Goal: Task Accomplishment & Management: Complete application form

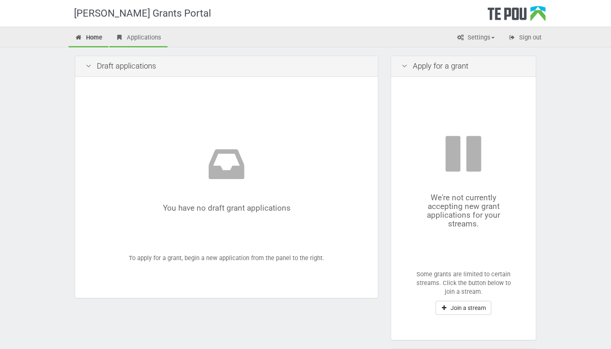
click at [133, 36] on link "Applications" at bounding box center [138, 38] width 58 height 18
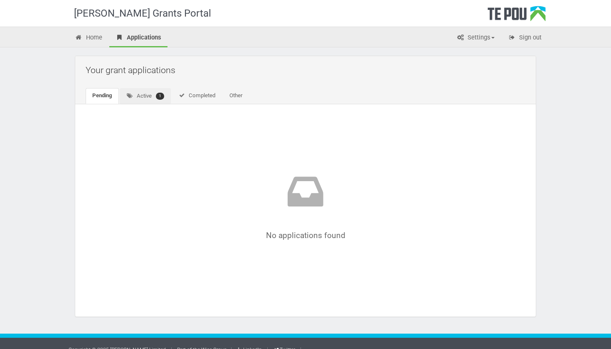
click at [146, 93] on link "Active 1" at bounding box center [145, 96] width 51 height 16
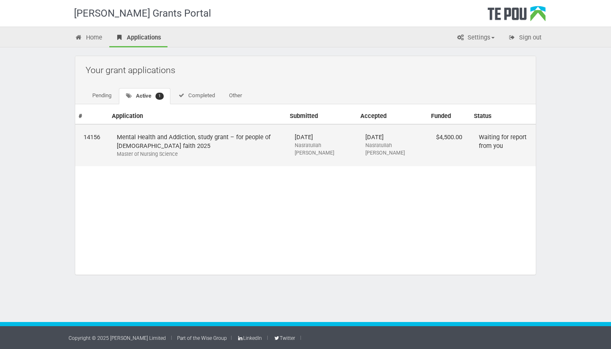
click at [164, 139] on td "Mental Health and Addiction, study grant – for people of Muslim faith 2025 Mast…" at bounding box center [197, 145] width 178 height 42
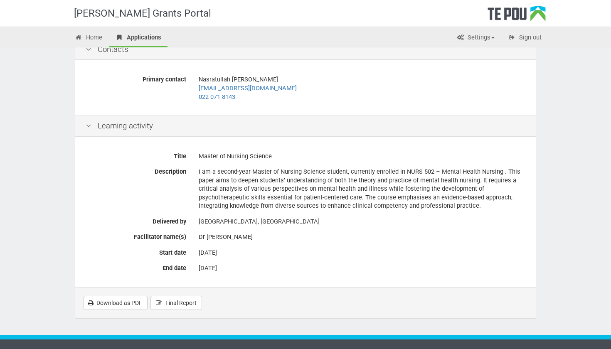
scroll to position [118, 0]
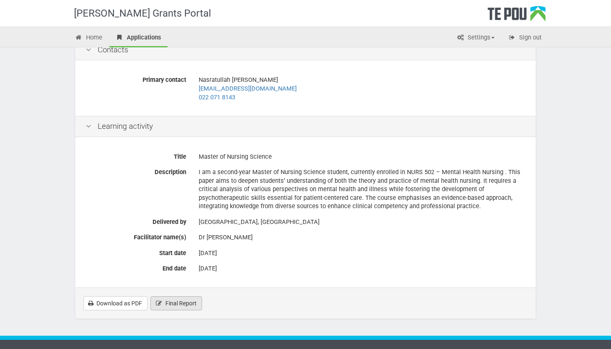
click at [169, 300] on span "Final Report" at bounding box center [180, 303] width 31 height 7
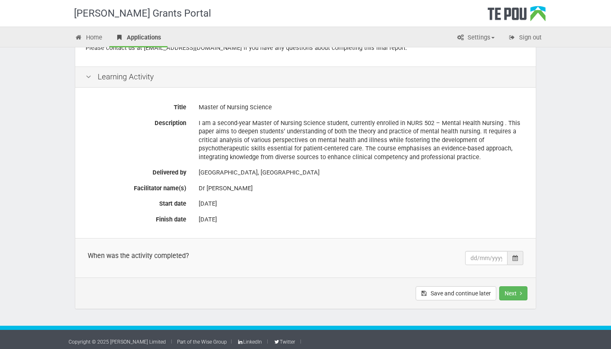
scroll to position [140, 0]
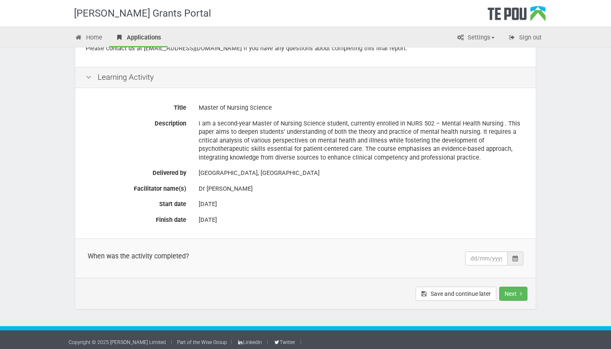
click at [518, 256] on div at bounding box center [515, 258] width 16 height 14
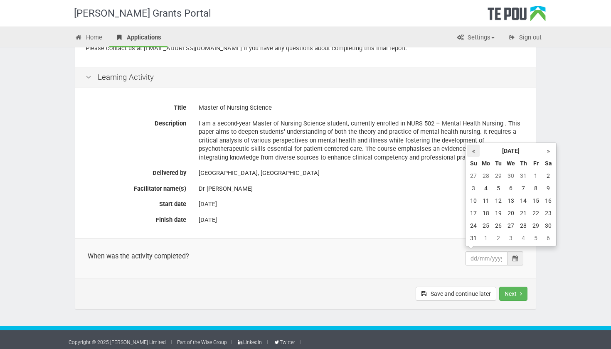
click at [476, 149] on th "«" at bounding box center [473, 151] width 12 height 12
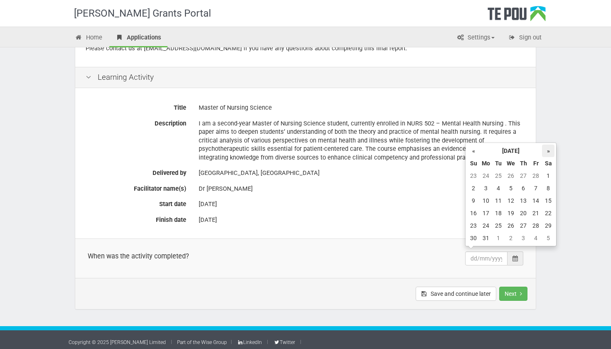
click at [545, 151] on th "»" at bounding box center [548, 151] width 12 height 12
click at [503, 178] on td "1" at bounding box center [498, 175] width 12 height 12
type input "01/04/2025"
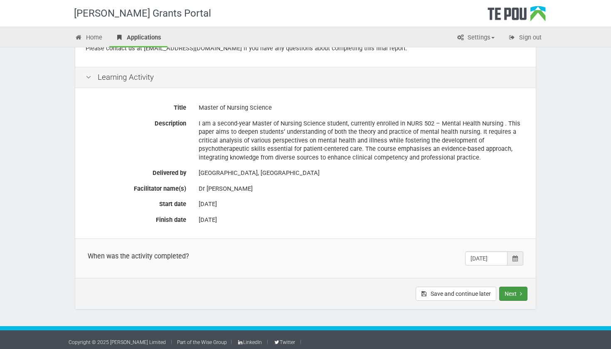
click at [516, 288] on button "Next" at bounding box center [513, 294] width 28 height 14
click at [513, 289] on button "Next" at bounding box center [513, 294] width 28 height 14
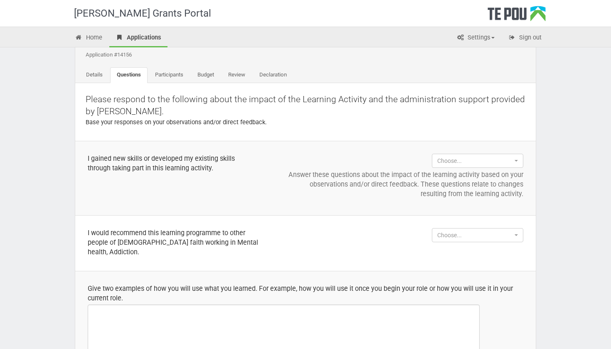
scroll to position [36, 0]
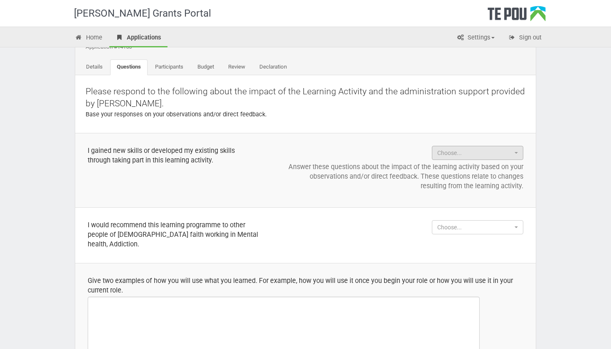
click at [453, 151] on span "Choose..." at bounding box center [474, 153] width 75 height 8
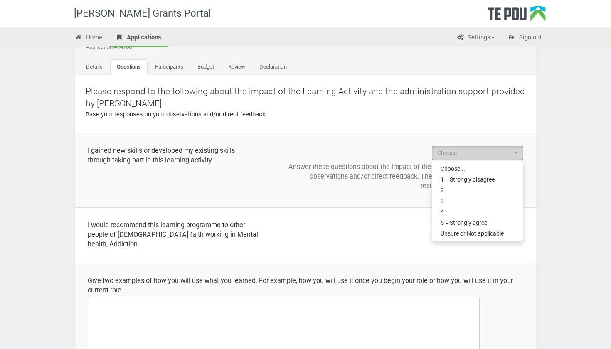
click at [453, 151] on span "Choose..." at bounding box center [474, 153] width 75 height 8
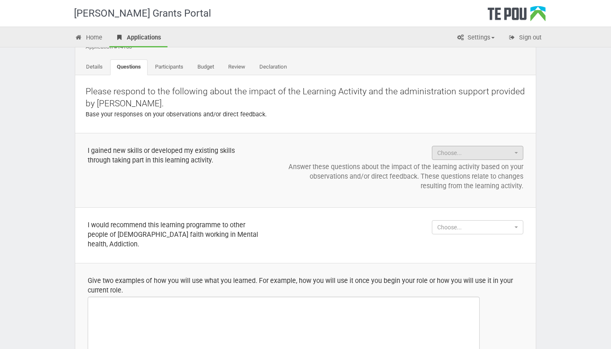
click at [453, 151] on span "Choose..." at bounding box center [474, 153] width 75 height 8
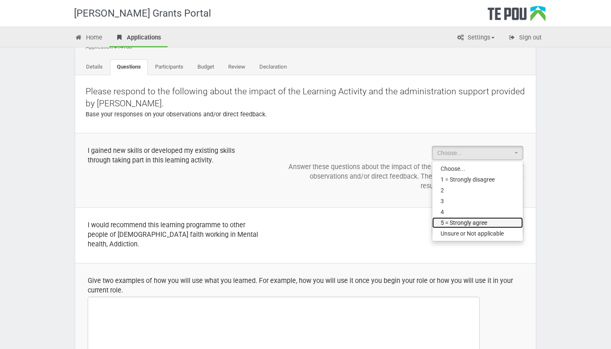
click at [454, 223] on span "5 = Strongly agree" at bounding box center [463, 222] width 47 height 8
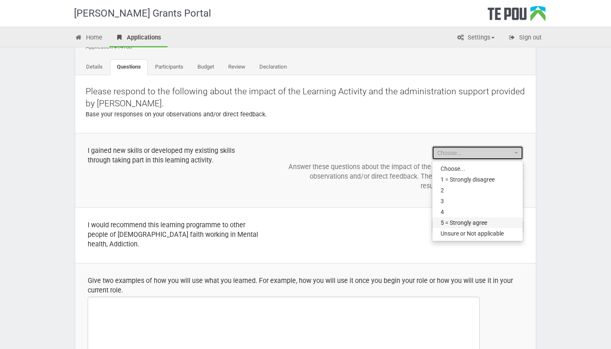
select select "5 = Strongly agree"
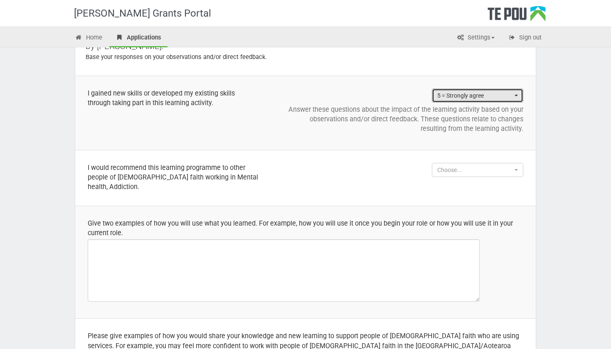
scroll to position [94, 0]
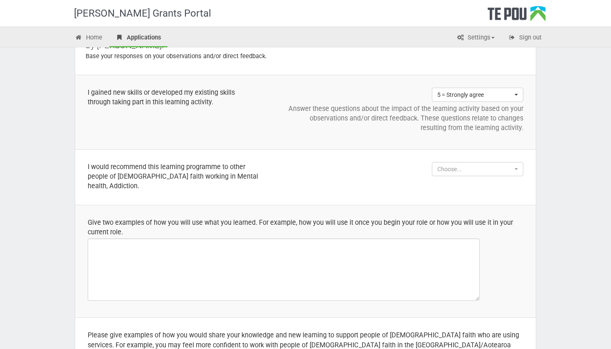
click at [461, 175] on td "Choose... Choose... 1 = Strongly disagree 2 3 4 5 = Strongly agree Unsure or No…" at bounding box center [403, 178] width 265 height 56
click at [461, 172] on button "Choose..." at bounding box center [477, 169] width 91 height 14
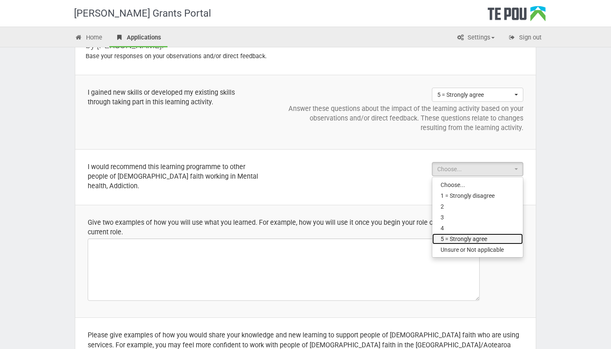
click at [464, 238] on span "5 = Strongly agree" at bounding box center [463, 239] width 47 height 8
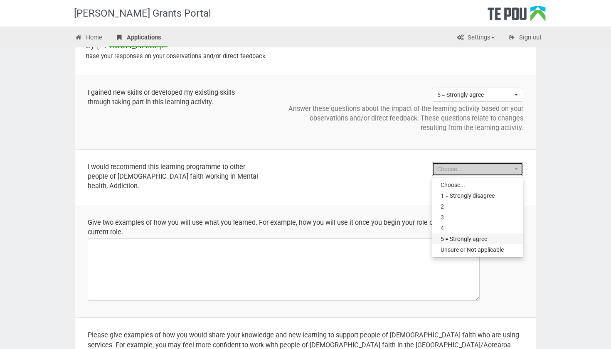
select select "5 = Strongly agree"
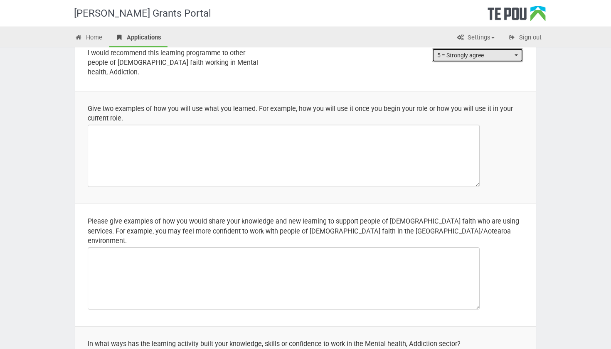
scroll to position [237, 0]
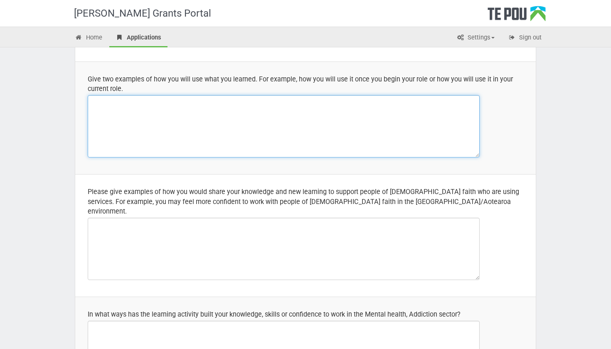
click at [170, 128] on textarea at bounding box center [284, 126] width 392 height 62
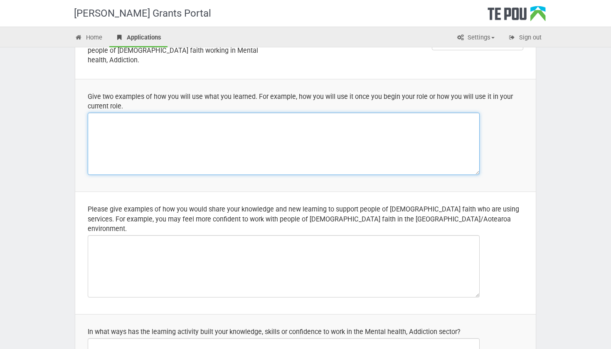
scroll to position [209, 0]
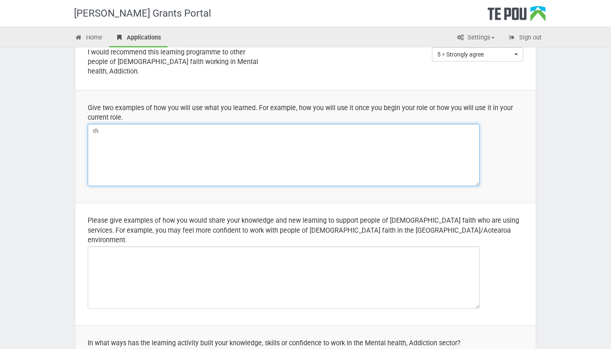
type textarea "t"
type textarea "T"
type textarea "p"
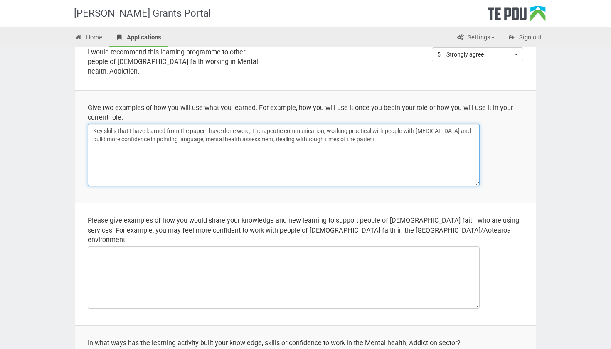
click at [288, 136] on textarea "Key skills that I have learned from the paper I have done were, Therapeutic com…" at bounding box center [284, 155] width 392 height 62
click at [325, 138] on textarea "Key skills that I have learned from the paper I have done were, Therapeutic com…" at bounding box center [284, 155] width 392 height 62
click at [326, 140] on textarea "Key skills that I have learned from the paper I have done were, Therapeutic com…" at bounding box center [284, 155] width 392 height 62
click at [376, 152] on textarea "Key skills that I have learned from the paper I have done were, Therapeutic com…" at bounding box center [284, 155] width 392 height 62
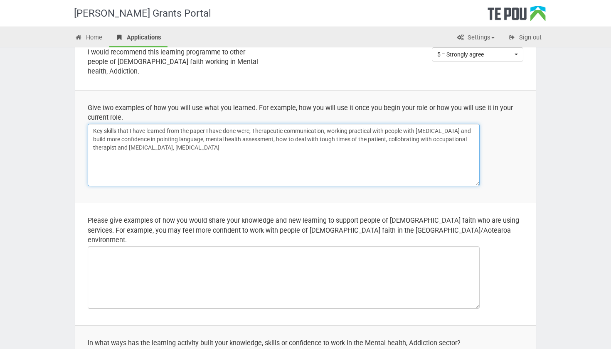
click at [412, 136] on textarea "Key skills that I have learned from the paper I have done were, Therapeutic com…" at bounding box center [284, 155] width 392 height 62
click at [432, 140] on textarea "Key skills that I have learned from the paper I have done were, Therapeutic com…" at bounding box center [284, 155] width 392 height 62
click at [321, 161] on textarea "Key skills that I have learned from the paper I have done were, Therapeutic com…" at bounding box center [284, 155] width 392 height 62
drag, startPoint x: 267, startPoint y: 162, endPoint x: 81, endPoint y: 104, distance: 194.3
click at [81, 104] on td "Give two examples of how you will use what you learned. For example, how you wi…" at bounding box center [305, 147] width 460 height 113
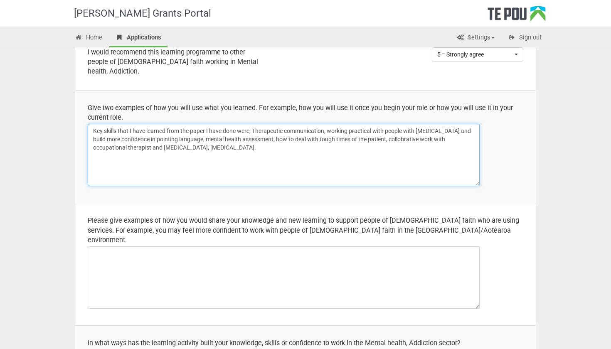
type textarea "Key skills that I have learned from the paper I have done were, Therapeutic com…"
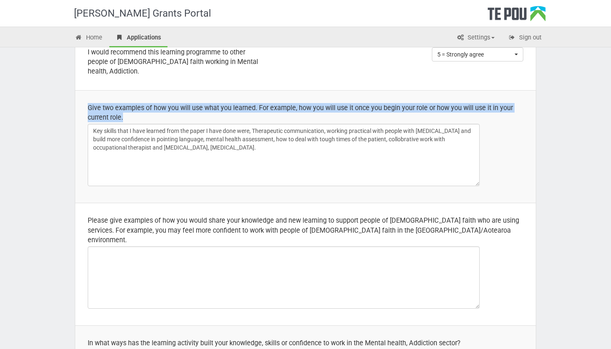
drag, startPoint x: 128, startPoint y: 118, endPoint x: 86, endPoint y: 103, distance: 45.2
click at [86, 103] on td "Give two examples of how you will use what you learned. For example, how you wi…" at bounding box center [305, 147] width 460 height 113
copy div "Give two examples of how you will use what you learned. For example, how you wi…"
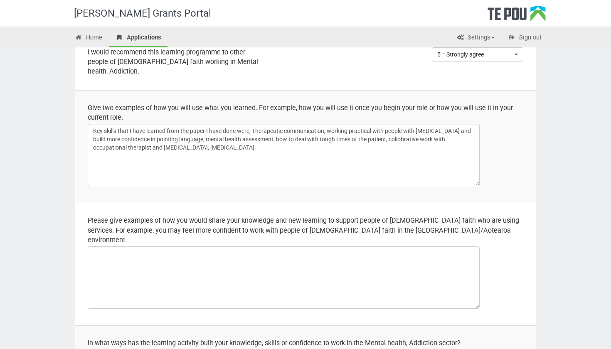
click at [204, 1] on div "[PERSON_NAME] Grants Portal" at bounding box center [311, 13] width 486 height 27
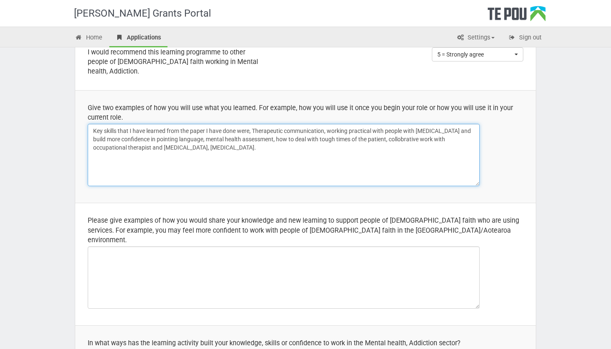
drag, startPoint x: 322, startPoint y: 158, endPoint x: 87, endPoint y: 100, distance: 241.8
click at [87, 100] on td "Give two examples of how you will use what you learned. For example, how you wi…" at bounding box center [305, 147] width 460 height 113
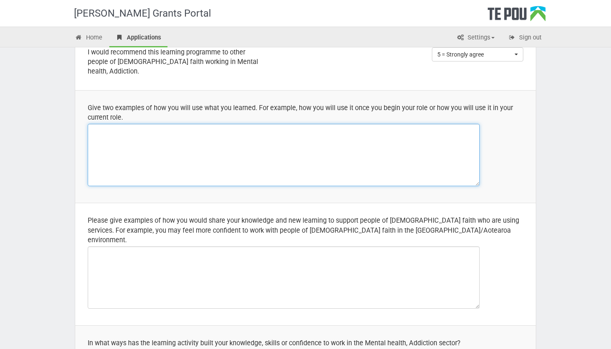
paste textarea "From this paper, I have gained several valuable skills. I learned how to use th…"
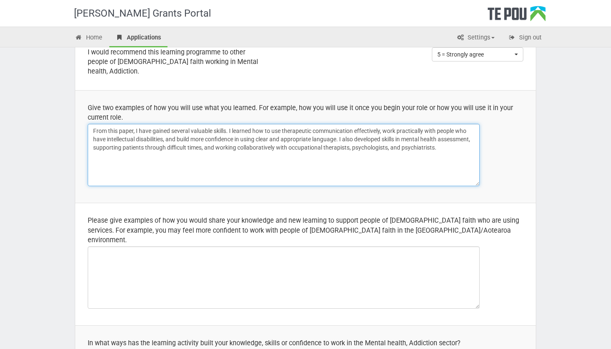
drag, startPoint x: 133, startPoint y: 130, endPoint x: 108, endPoint y: 130, distance: 24.9
click at [108, 130] on textarea "From this paper, I have gained several valuable skills. I learned how to use th…" at bounding box center [284, 155] width 392 height 62
click at [167, 133] on textarea "From my studies in the mentioned paper, I have gained several valuable skills. …" at bounding box center [284, 155] width 392 height 62
click at [167, 164] on textarea "From my studies in the mentioned paper, I have gained several valuable skills. …" at bounding box center [284, 155] width 392 height 62
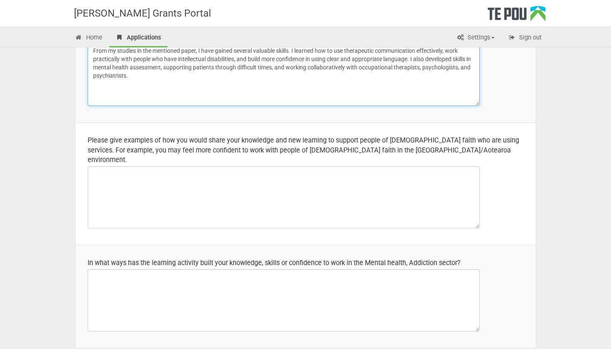
scroll to position [356, 0]
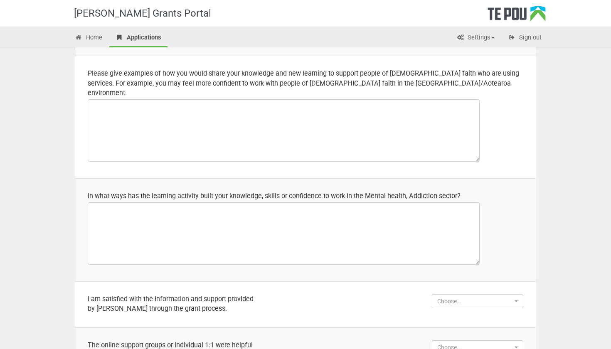
type textarea "From my studies in the mentioned paper, I have gained several valuable skills. …"
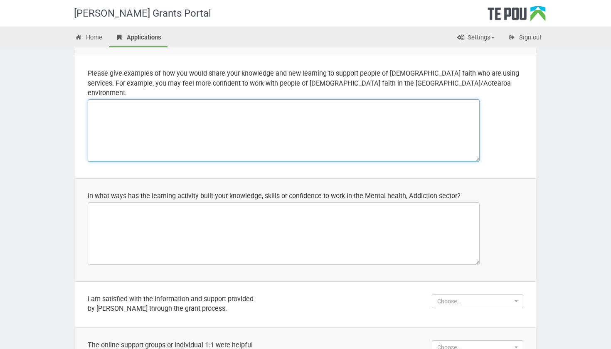
click at [297, 135] on textarea at bounding box center [284, 130] width 392 height 62
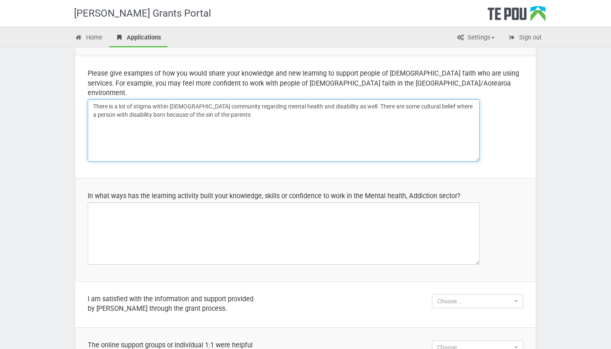
click at [219, 103] on textarea "There is a lot of stigma within muslim community regarding mental health and di…" at bounding box center [284, 130] width 392 height 62
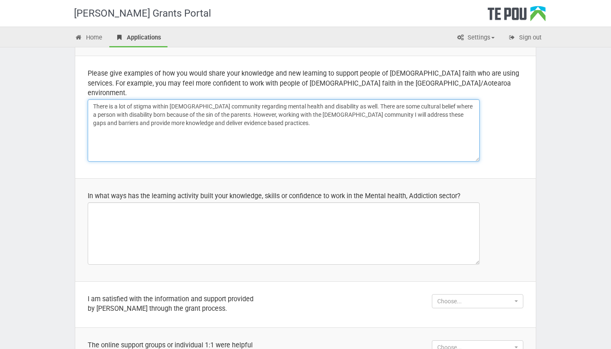
drag, startPoint x: 248, startPoint y: 117, endPoint x: 97, endPoint y: 86, distance: 154.7
click at [97, 86] on td "Please give examples of how you would share your knowledge and new learning to …" at bounding box center [305, 117] width 460 height 122
type textarea "There is a lot of stigma within muslim community regarding mental health and di…"
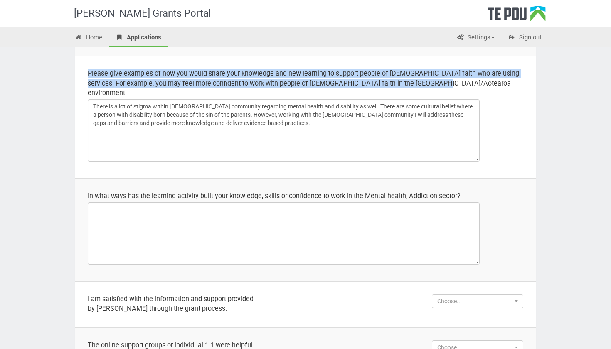
drag, startPoint x: 444, startPoint y: 81, endPoint x: 88, endPoint y: 71, distance: 356.1
click at [88, 71] on div "Please give examples of how you would share your knowledge and new learning to …" at bounding box center [305, 83] width 435 height 29
copy div "Please give examples of how you would share your knowledge and new learning to …"
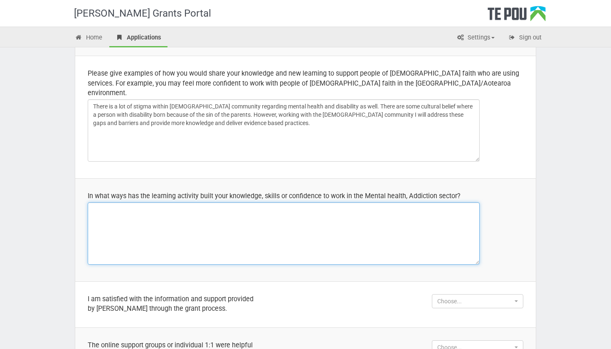
click at [330, 206] on textarea at bounding box center [284, 233] width 392 height 62
paste textarea "There is a lot of stigma within the Muslim community around mental health and d…"
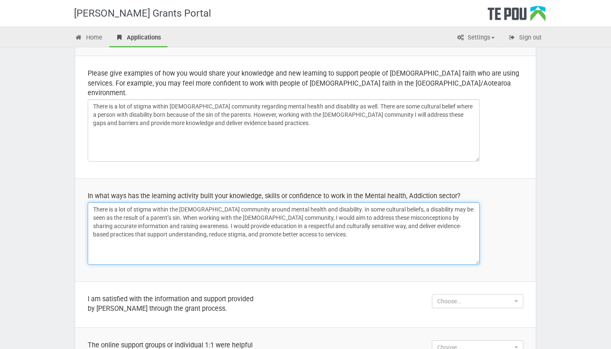
click at [191, 240] on textarea "There is a lot of stigma within the Muslim community around mental health and d…" at bounding box center [284, 233] width 392 height 62
click at [277, 228] on textarea "There is a lot of stigma within the Muslim community around mental health and d…" at bounding box center [284, 233] width 392 height 62
click at [250, 224] on textarea "There is a lot of stigma within the Muslim community around mental health and d…" at bounding box center [284, 233] width 392 height 62
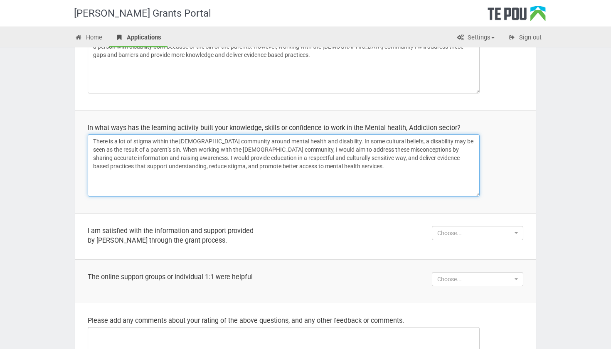
scroll to position [557, 0]
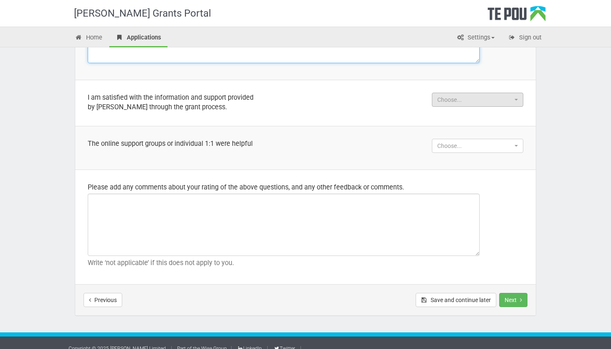
type textarea "There is a lot of stigma within the Muslim community around mental health and d…"
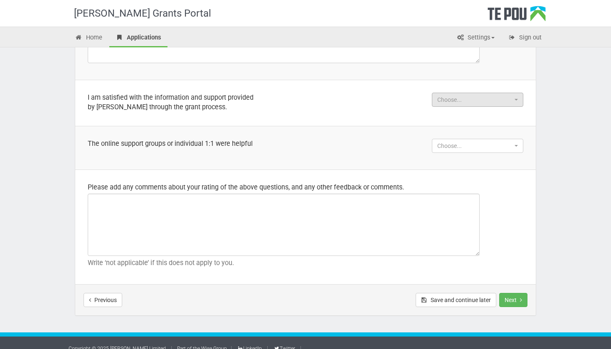
click at [469, 96] on span "Choose..." at bounding box center [474, 100] width 75 height 8
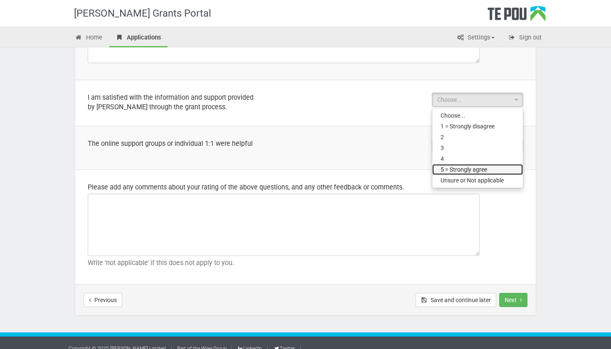
click at [461, 165] on span "5 = Strongly agree" at bounding box center [463, 169] width 47 height 8
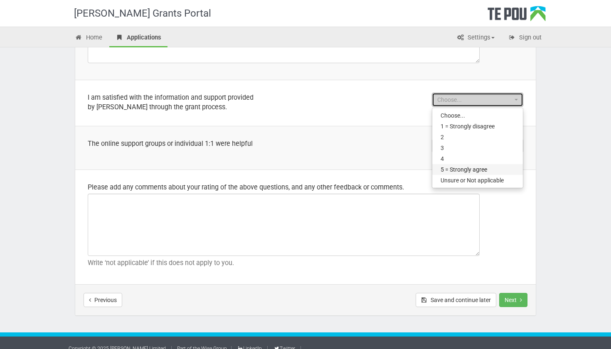
select select "5 = Strongly agree"
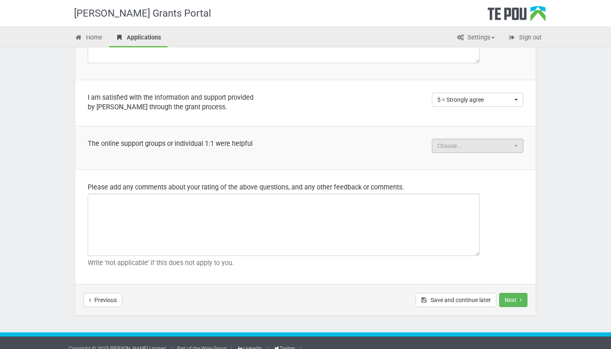
click at [459, 142] on span "Choose..." at bounding box center [474, 146] width 75 height 8
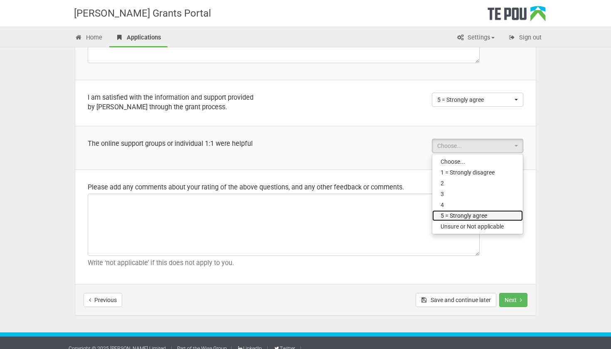
click at [459, 211] on span "5 = Strongly agree" at bounding box center [463, 215] width 47 height 8
select select "5 = Strongly agree"
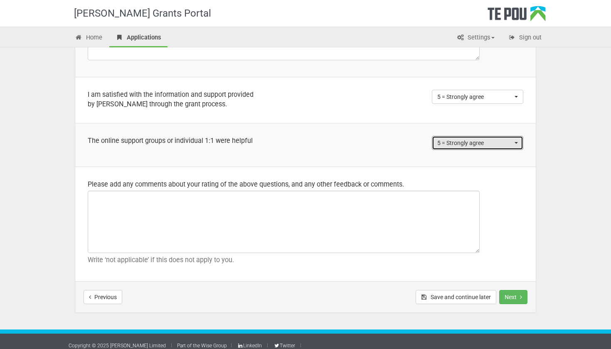
scroll to position [559, 0]
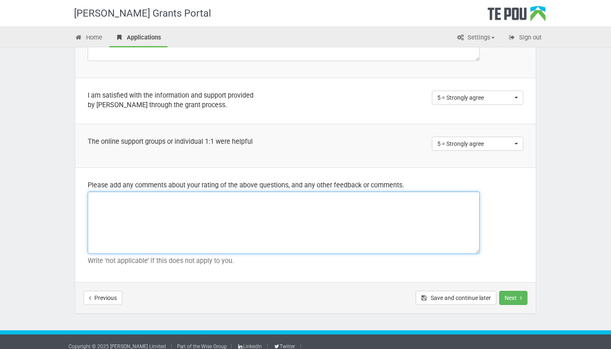
click at [376, 227] on textarea at bounding box center [284, 222] width 392 height 62
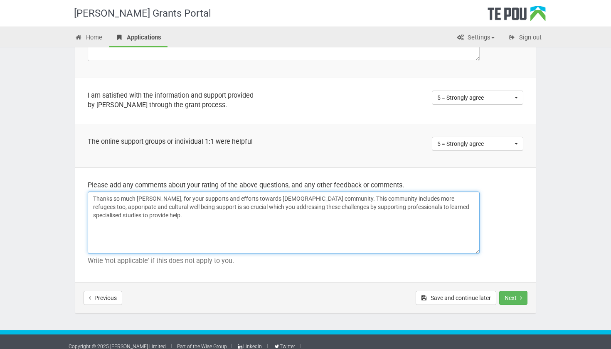
type textarea "Thanks so much Te Pou, for your supports and efforts towards Muslim community. …"
drag, startPoint x: 162, startPoint y: 217, endPoint x: 70, endPoint y: 172, distance: 103.3
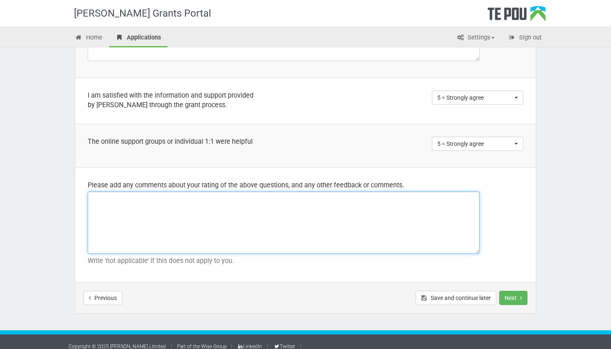
paste textarea "Thank you so much, Te Pou, for the care and commitment you show towards the Mus…"
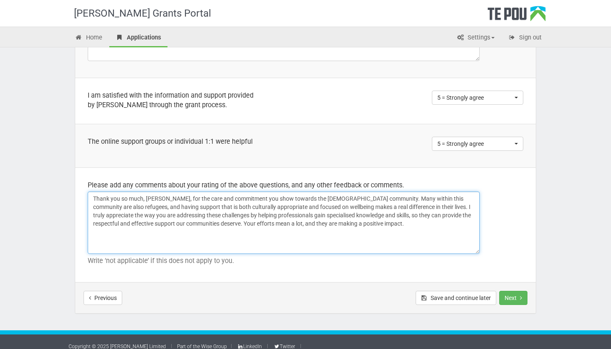
drag, startPoint x: 256, startPoint y: 216, endPoint x: 268, endPoint y: 216, distance: 11.2
click at [268, 216] on textarea "Thank you so much, Te Pou, for the care and commitment you show towards the Mus…" at bounding box center [284, 222] width 392 height 62
type textarea "Thank you so much, Te Pou, for the care and commitment you show towards the Mus…"
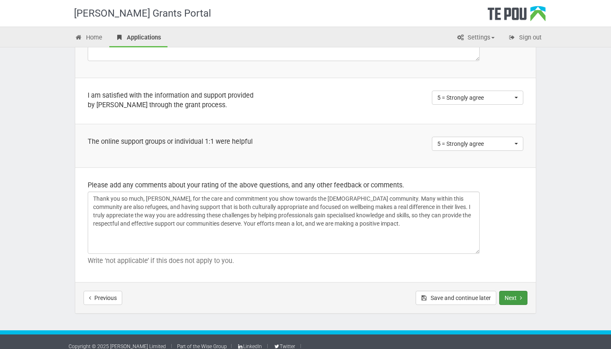
click at [511, 291] on button "Next" at bounding box center [513, 298] width 28 height 14
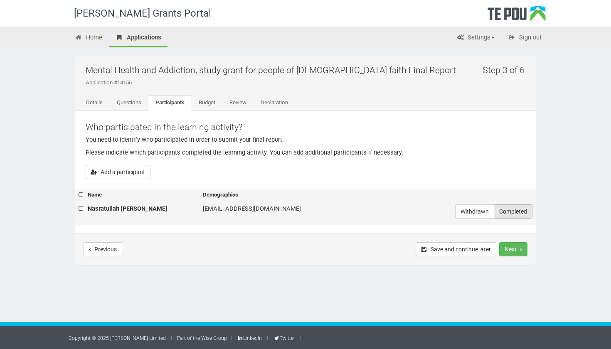
click at [510, 211] on label "Completed" at bounding box center [512, 211] width 39 height 14
radio input "true"
click at [81, 208] on label at bounding box center [82, 208] width 6 height 9
click at [79, 204] on input "checkbox" at bounding box center [78, 204] width 0 height 0
checkbox input "true"
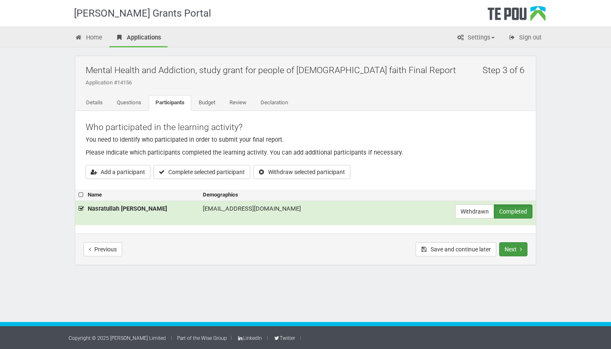
click at [518, 250] on button "Next" at bounding box center [513, 249] width 28 height 14
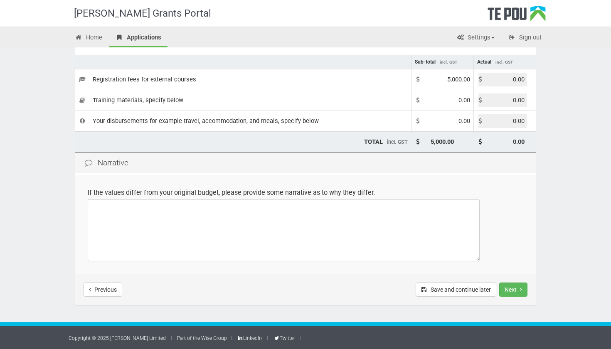
scroll to position [101, 0]
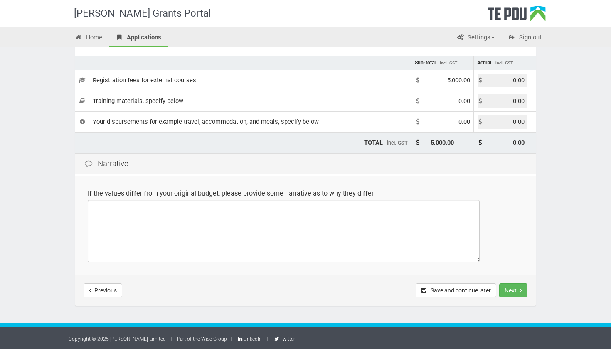
click at [528, 286] on div "Previous Save and continue later Next Submit final report" at bounding box center [305, 290] width 460 height 31
click at [523, 285] on button "Next" at bounding box center [513, 290] width 28 height 14
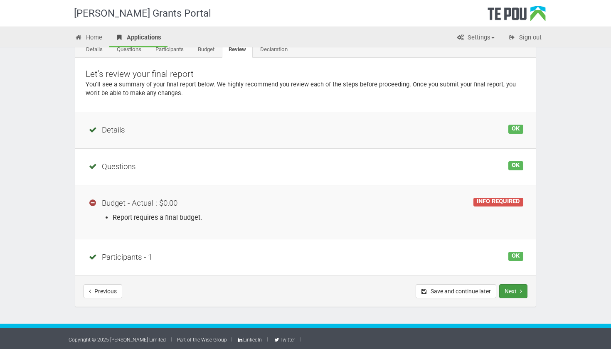
scroll to position [53, 0]
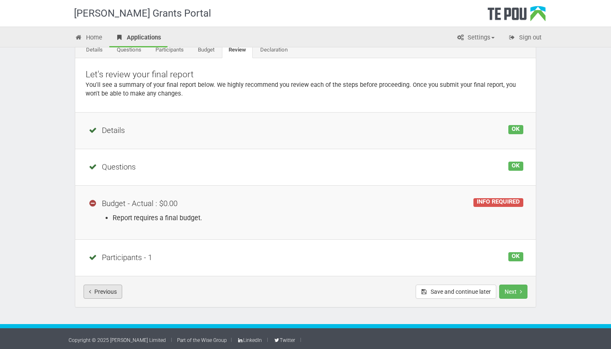
click at [106, 288] on button "Previous" at bounding box center [102, 292] width 39 height 14
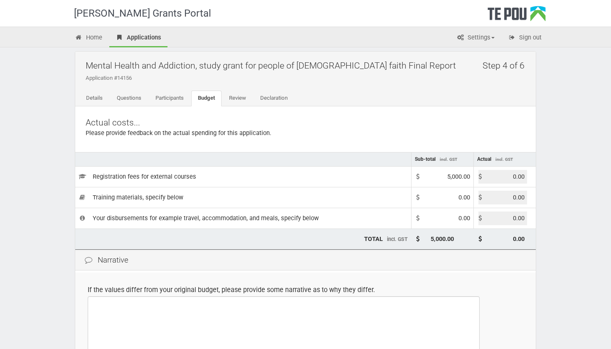
scroll to position [5, 0]
drag, startPoint x: 446, startPoint y: 174, endPoint x: 473, endPoint y: 174, distance: 27.0
click at [473, 174] on td "5,000.00" at bounding box center [442, 175] width 62 height 21
drag, startPoint x: 506, startPoint y: 177, endPoint x: 542, endPoint y: 177, distance: 37.0
click at [542, 177] on div "Step 4 of 6 Mental Health and Addiction, study grant for people of Muslim faith…" at bounding box center [305, 230] width 486 height 376
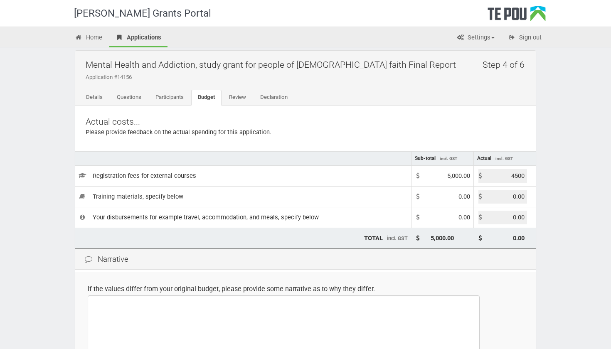
type input "4500.00"
type input "4,500.00"
click at [528, 275] on td "If the values differ from your original budget, please provide some narrative a…" at bounding box center [305, 321] width 460 height 98
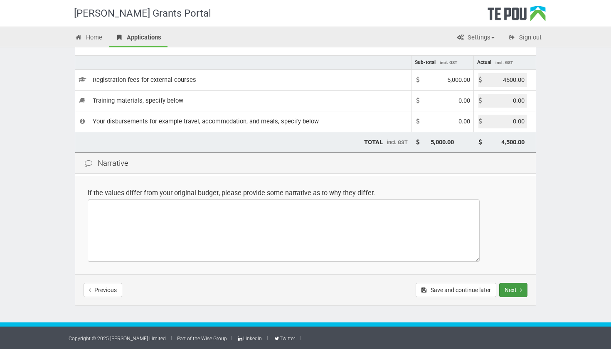
scroll to position [101, 0]
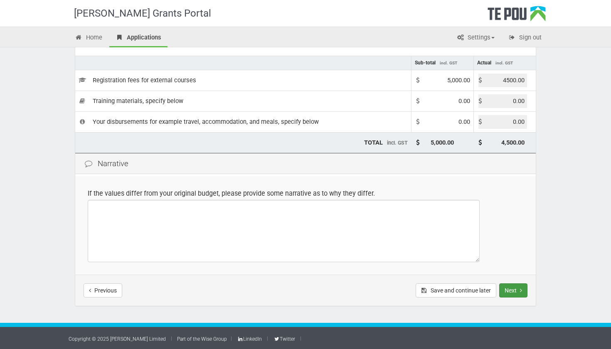
click at [508, 290] on button "Next" at bounding box center [513, 290] width 28 height 14
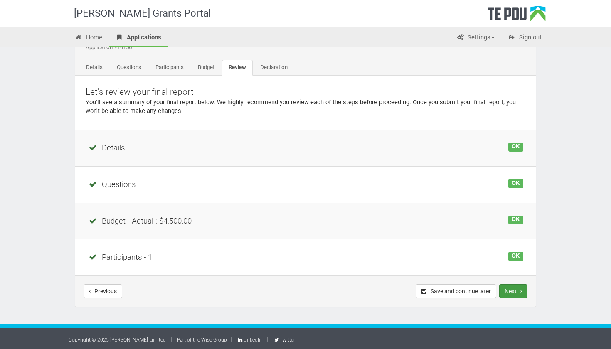
scroll to position [35, 0]
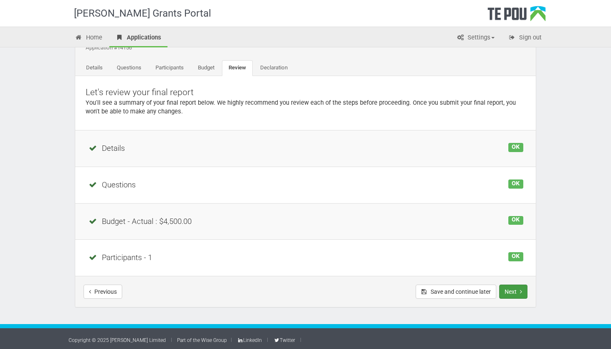
click at [510, 292] on button "Next" at bounding box center [513, 292] width 28 height 14
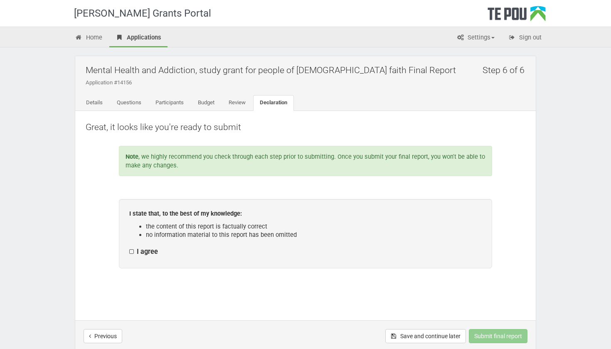
click at [132, 250] on label "I agree" at bounding box center [143, 252] width 29 height 9
click at [129, 248] on input "I agree" at bounding box center [129, 247] width 0 height 0
checkbox input "true"
click at [491, 332] on button "Submit final report" at bounding box center [498, 336] width 59 height 14
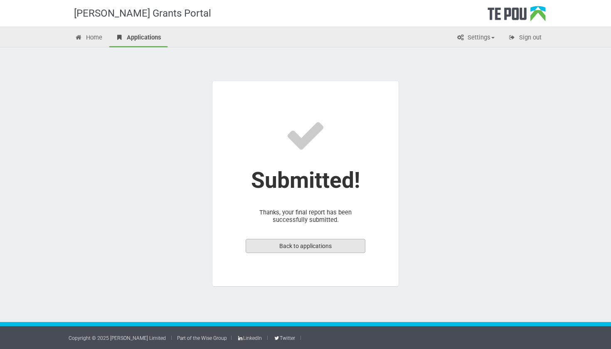
click at [321, 245] on link "Back to applications" at bounding box center [305, 246] width 120 height 14
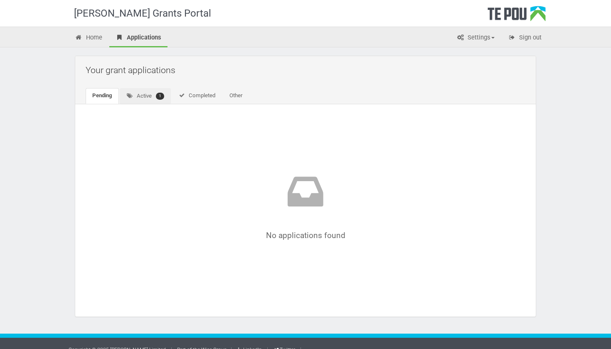
click at [146, 97] on link "Active 1" at bounding box center [145, 96] width 51 height 16
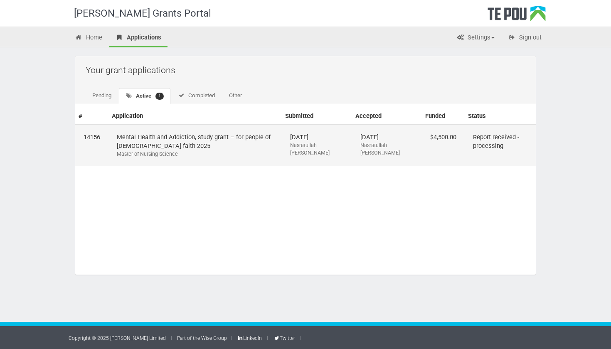
click at [162, 130] on td "Mental Health and Addiction, study grant – for people of [DEMOGRAPHIC_DATA] fai…" at bounding box center [194, 145] width 173 height 42
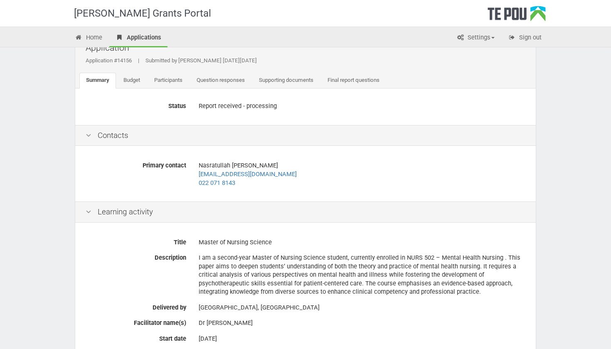
scroll to position [25, 0]
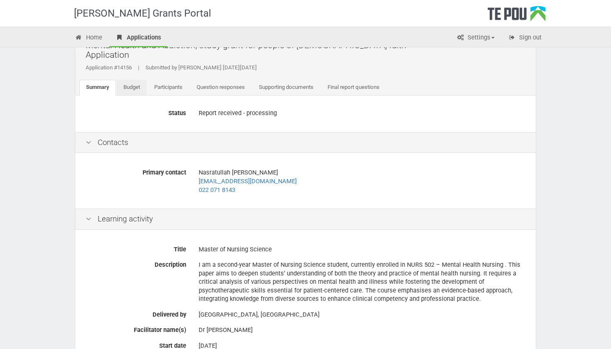
click at [136, 80] on link "Budget" at bounding box center [132, 88] width 30 height 16
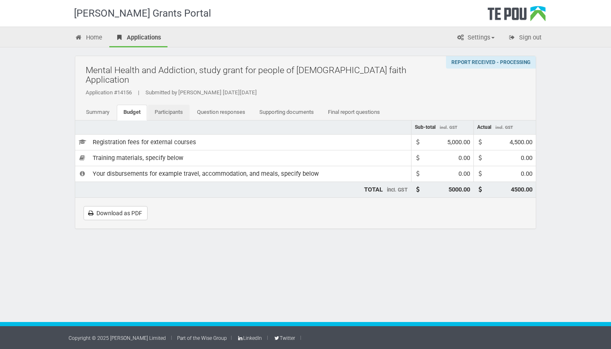
click at [173, 107] on link "Participants" at bounding box center [169, 113] width 42 height 16
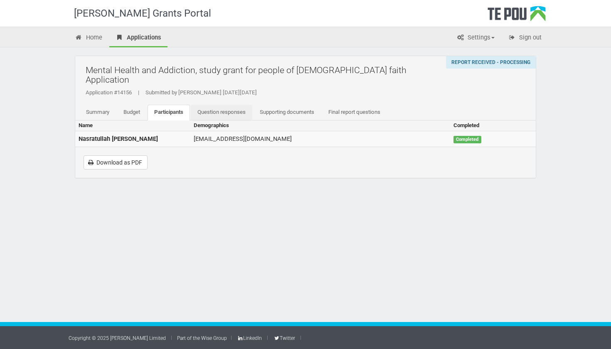
click at [219, 106] on link "Question responses" at bounding box center [221, 113] width 61 height 16
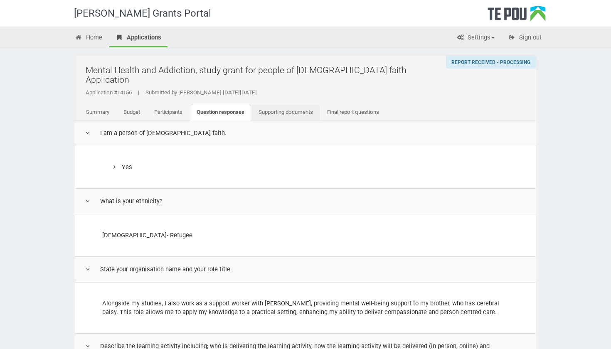
click at [273, 105] on link "Supporting documents" at bounding box center [286, 113] width 68 height 16
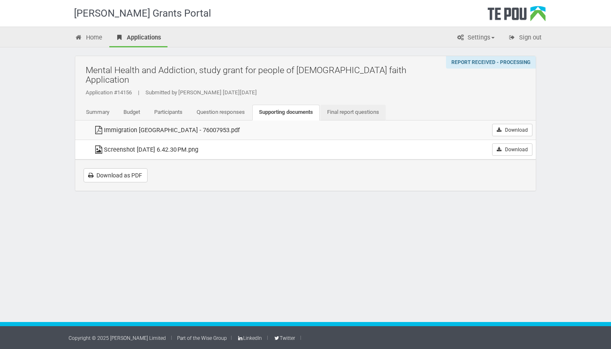
click at [361, 105] on link "Final report questions" at bounding box center [352, 113] width 65 height 16
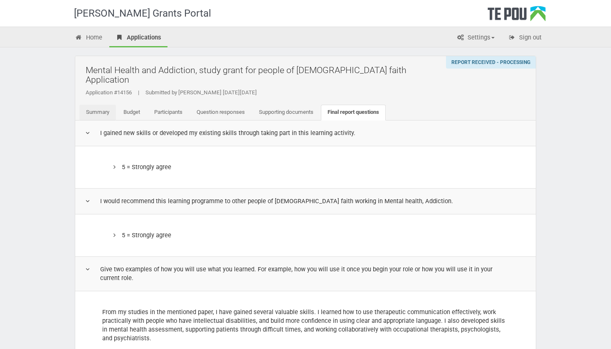
click at [99, 106] on link "Summary" at bounding box center [97, 113] width 37 height 16
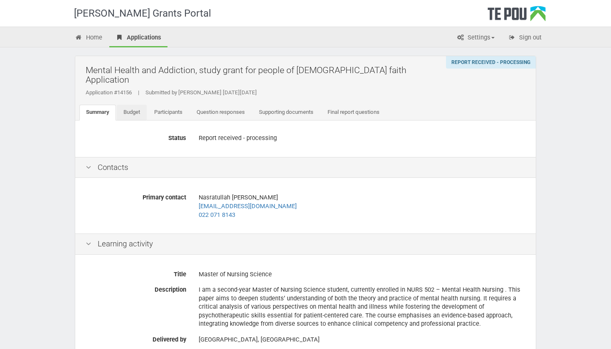
click at [135, 105] on link "Budget" at bounding box center [132, 113] width 30 height 16
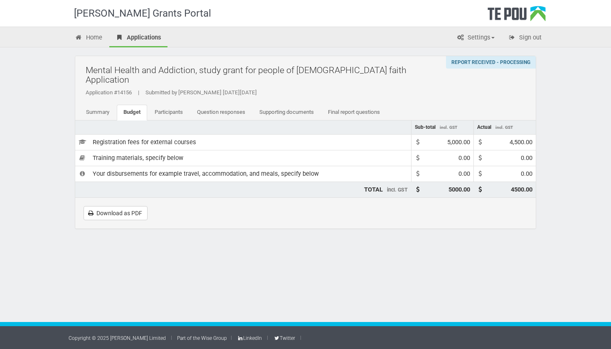
drag, startPoint x: 450, startPoint y: 132, endPoint x: 469, endPoint y: 132, distance: 19.1
click at [469, 138] on div "5,000.00" at bounding box center [458, 142] width 23 height 9
drag, startPoint x: 469, startPoint y: 132, endPoint x: 444, endPoint y: 132, distance: 25.8
click at [444, 135] on td "5,000.00" at bounding box center [442, 143] width 62 height 16
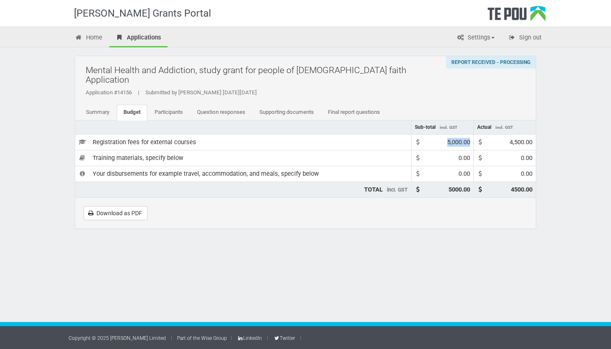
click at [444, 135] on td "5,000.00" at bounding box center [442, 143] width 62 height 16
click at [88, 37] on link "Home" at bounding box center [89, 38] width 40 height 18
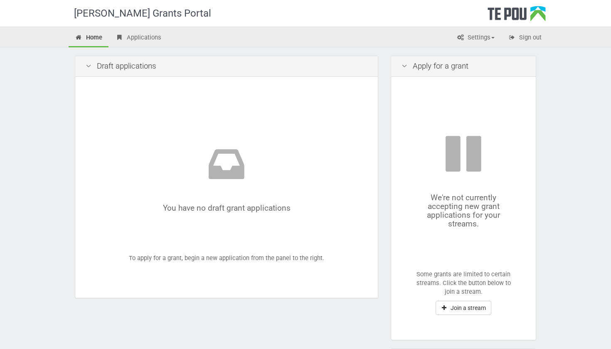
click at [94, 67] on div "Draft applications" at bounding box center [226, 66] width 302 height 21
click at [133, 39] on link "Applications" at bounding box center [138, 38] width 58 height 18
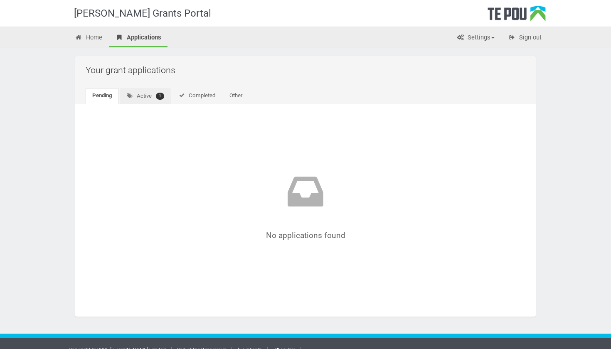
click at [153, 91] on link "Active 1" at bounding box center [145, 96] width 51 height 16
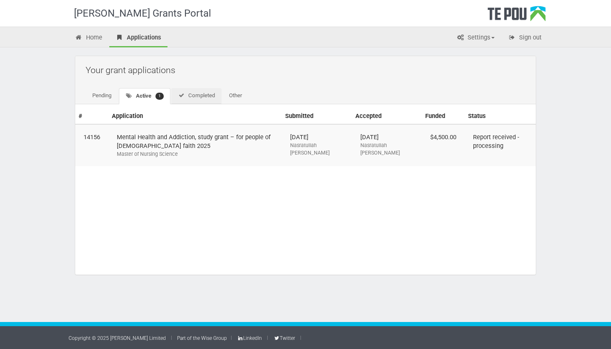
click at [188, 98] on link "Completed" at bounding box center [196, 96] width 50 height 16
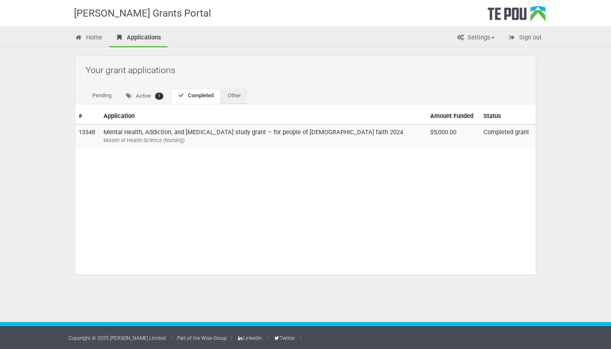
click at [243, 101] on link "Other" at bounding box center [234, 96] width 26 height 16
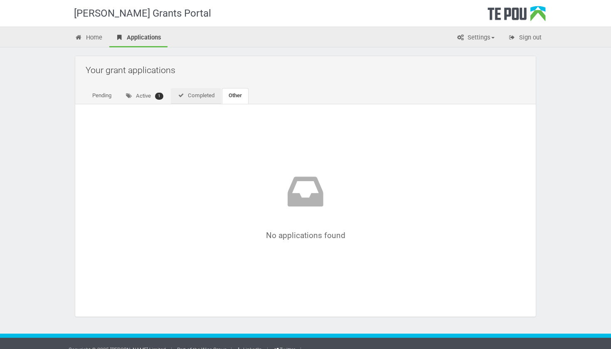
click at [202, 95] on link "Completed" at bounding box center [196, 96] width 50 height 16
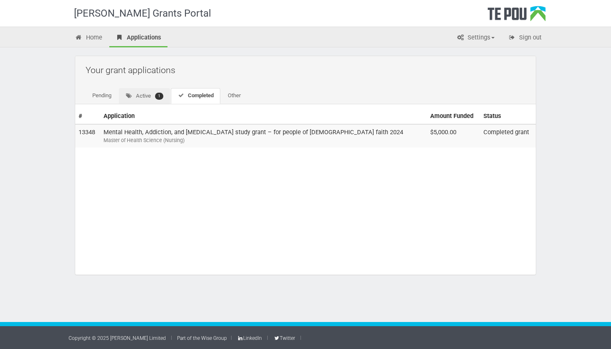
click at [163, 95] on span "1" at bounding box center [159, 96] width 8 height 7
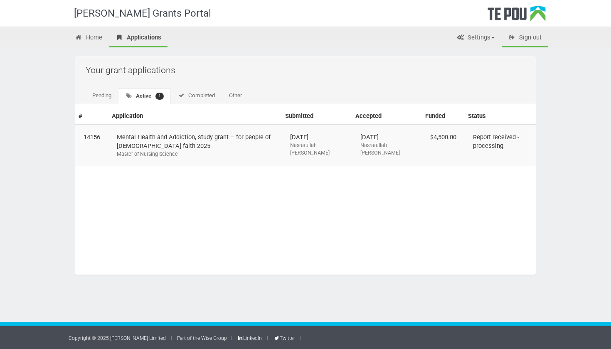
click at [527, 37] on link "Sign out" at bounding box center [524, 38] width 46 height 18
